Goal: Task Accomplishment & Management: Manage account settings

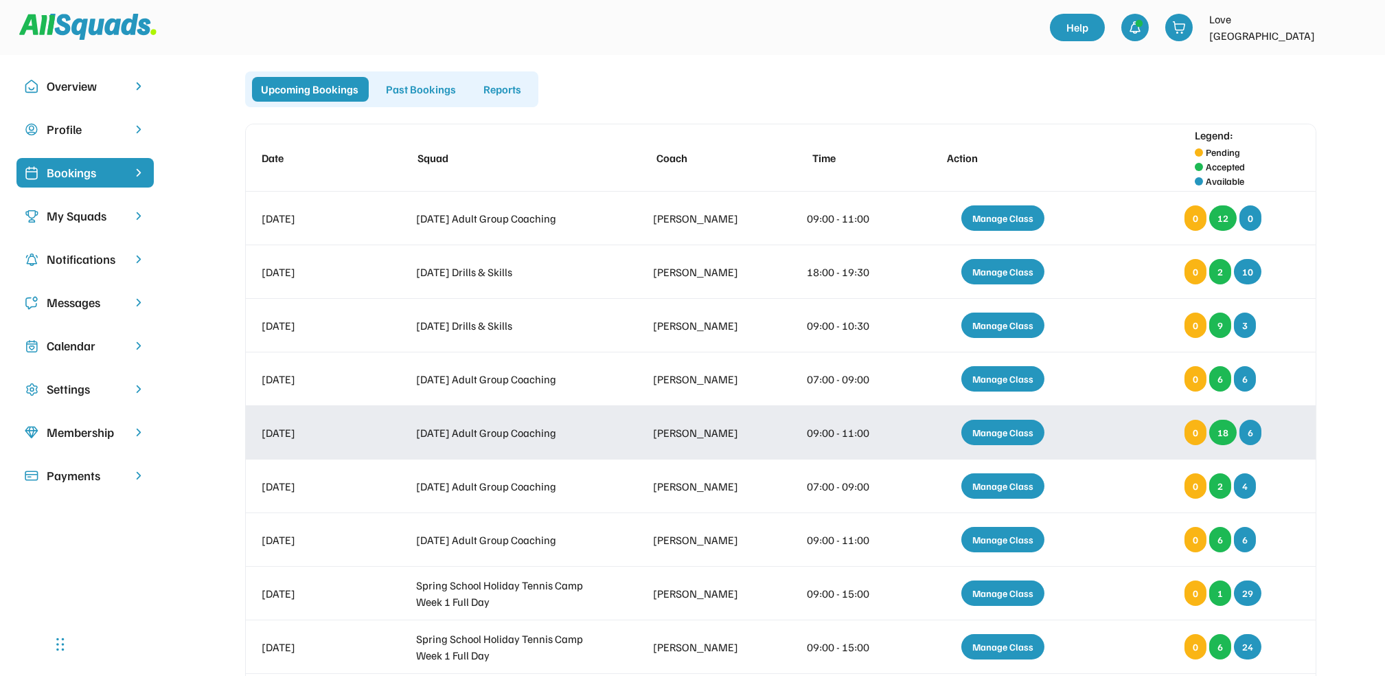
click at [1004, 430] on div "Manage Class" at bounding box center [1002, 431] width 83 height 25
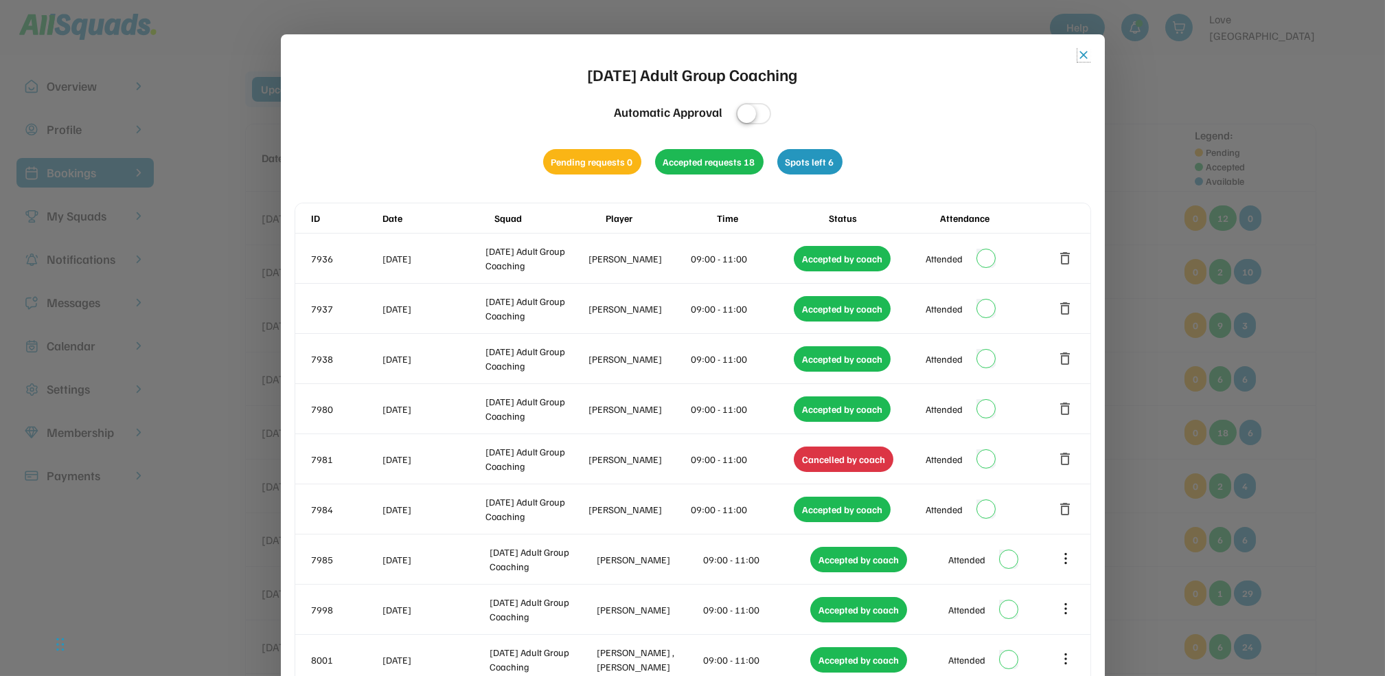
click at [1082, 51] on button "close" at bounding box center [1084, 55] width 14 height 14
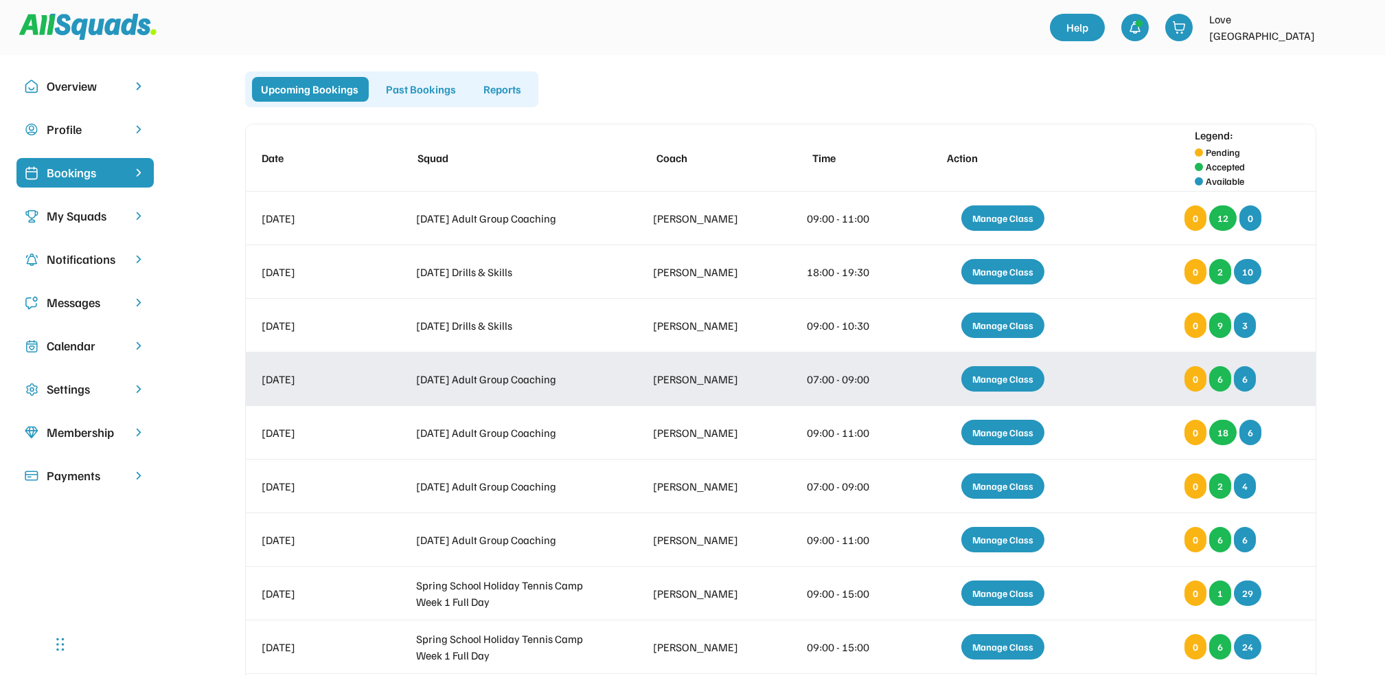
click at [1000, 377] on div "Manage Class" at bounding box center [1002, 378] width 83 height 25
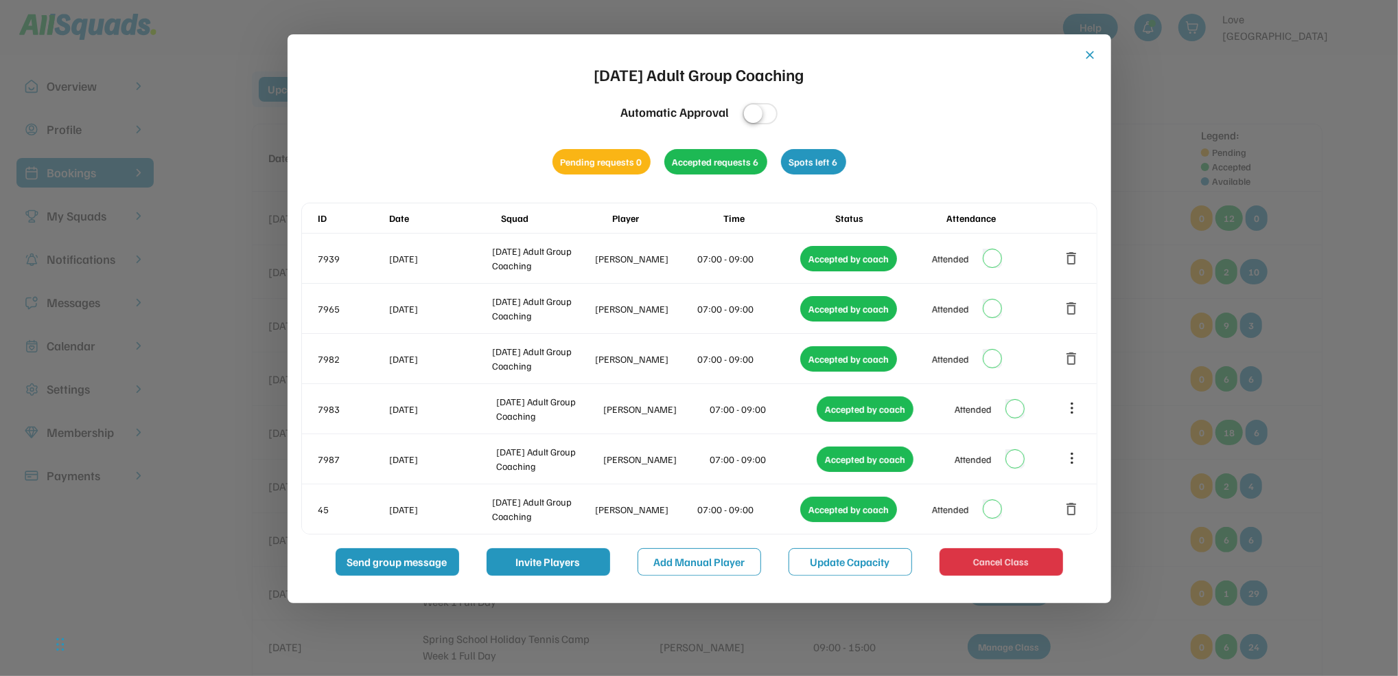
click at [1090, 50] on button "close" at bounding box center [1091, 55] width 14 height 14
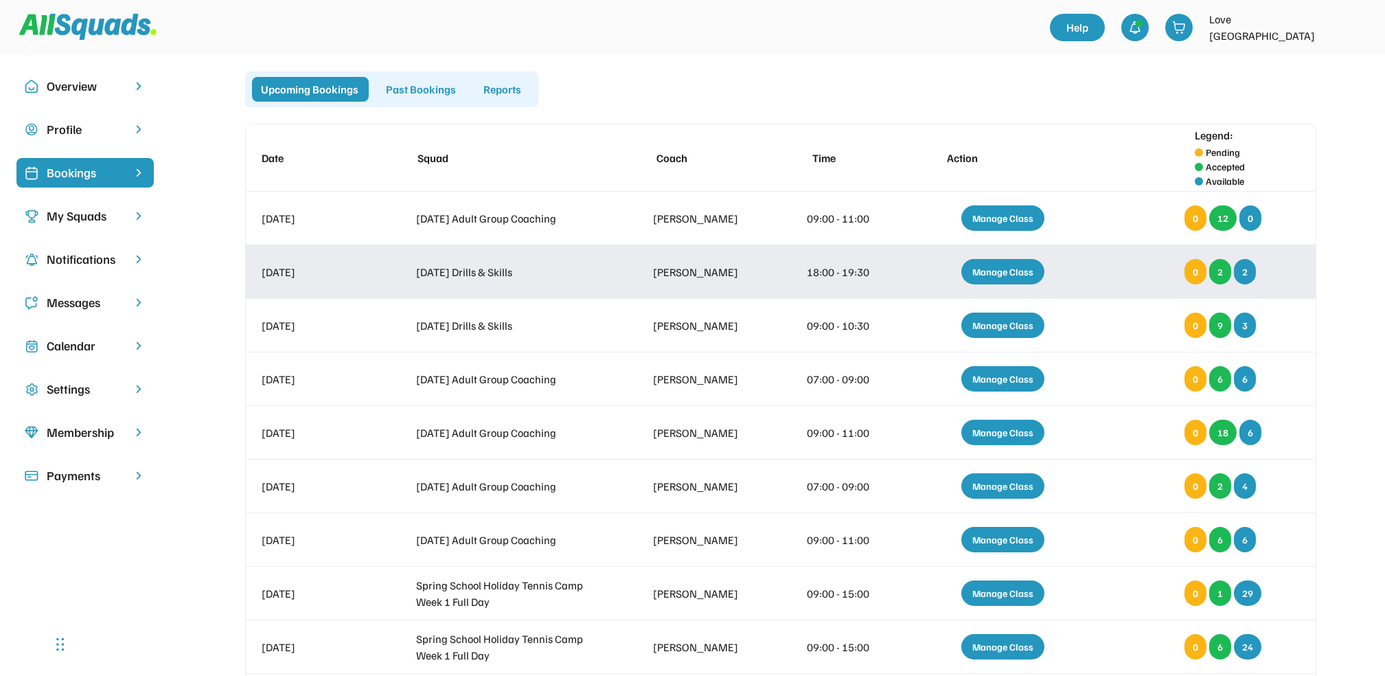
click at [995, 275] on div "Manage Class" at bounding box center [1002, 271] width 83 height 25
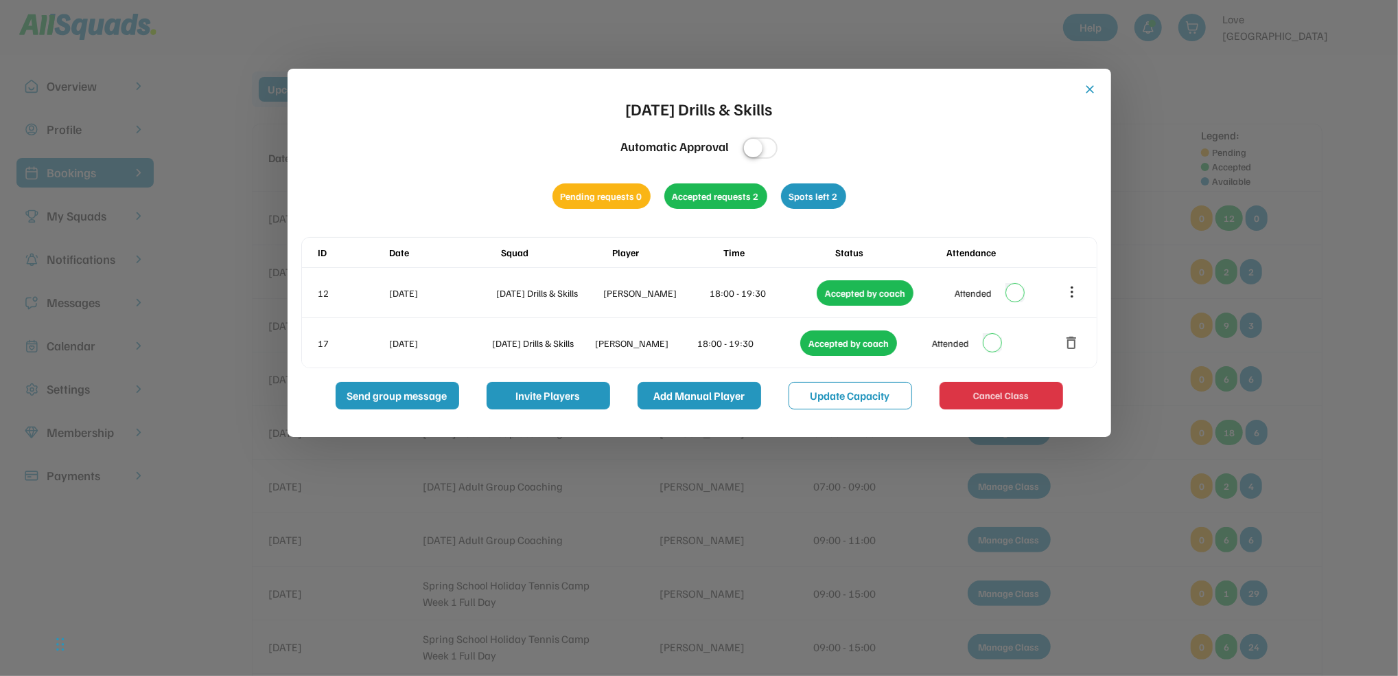
click at [732, 395] on button "Add Manual Player" at bounding box center [700, 395] width 124 height 27
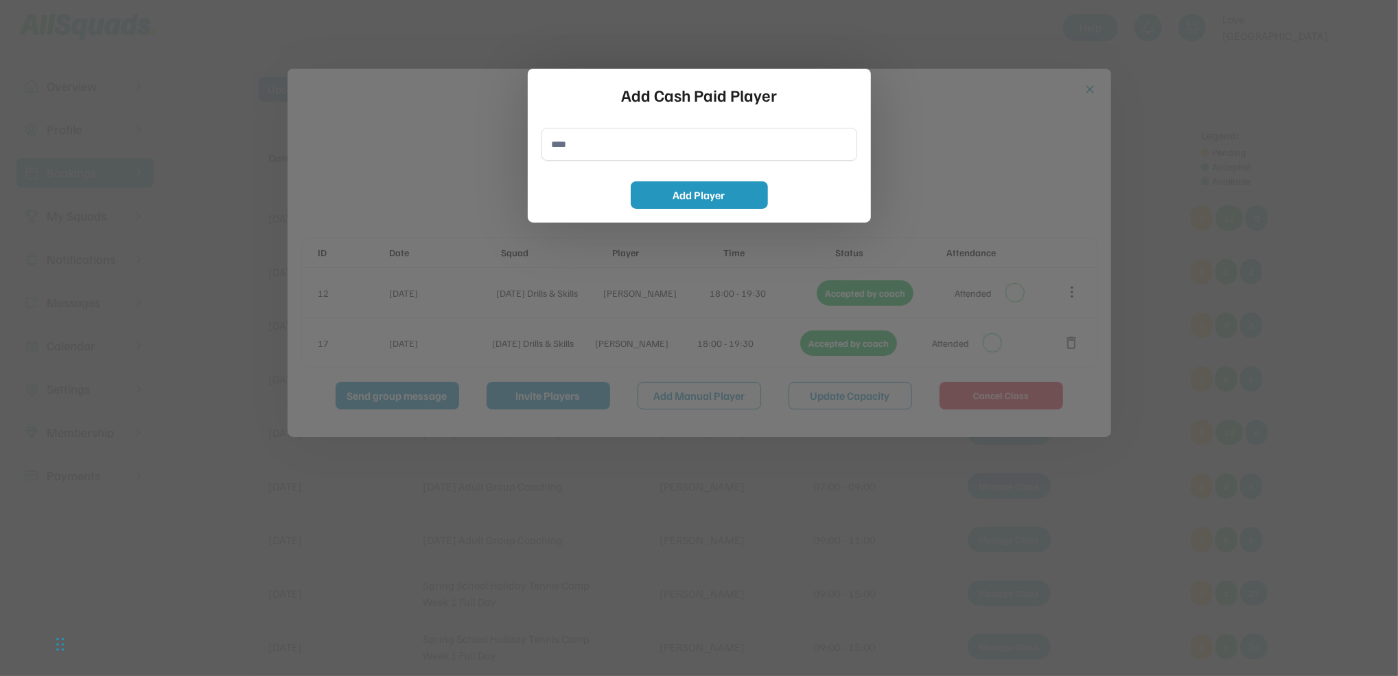
click at [598, 135] on input "input" at bounding box center [700, 144] width 316 height 33
type input "**********"
click at [730, 197] on button "Add Player" at bounding box center [699, 194] width 137 height 27
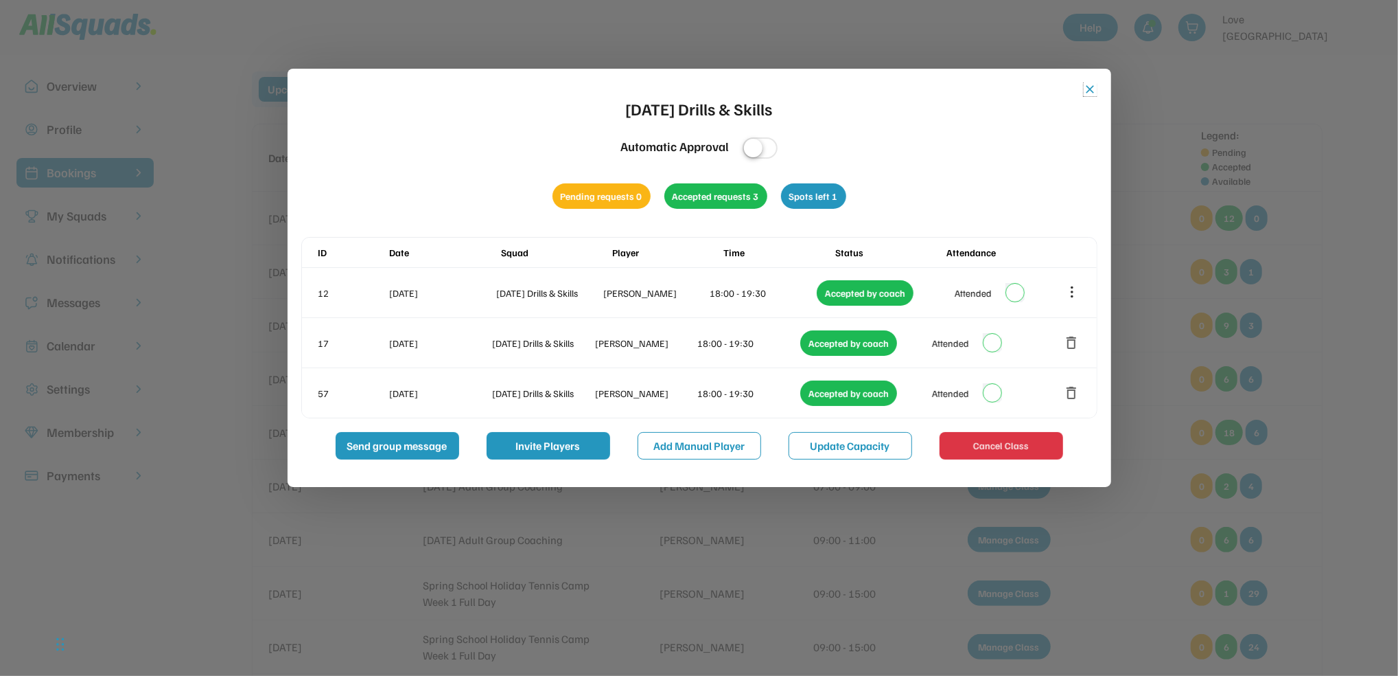
click at [1089, 89] on button "close" at bounding box center [1091, 89] width 14 height 14
